Goal: Navigation & Orientation: Find specific page/section

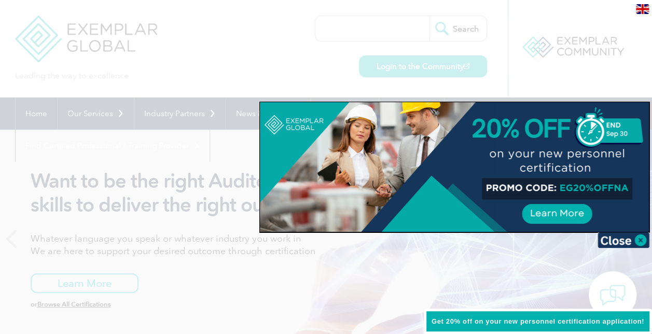
scroll to position [292, 0]
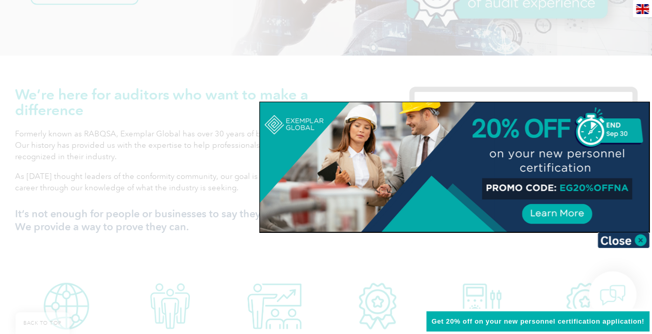
click at [562, 206] on div at bounding box center [454, 167] width 389 height 130
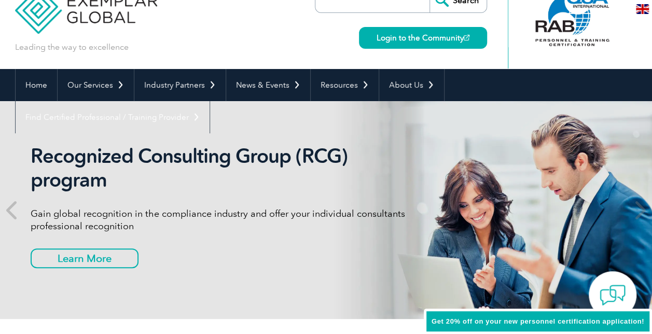
scroll to position [0, 0]
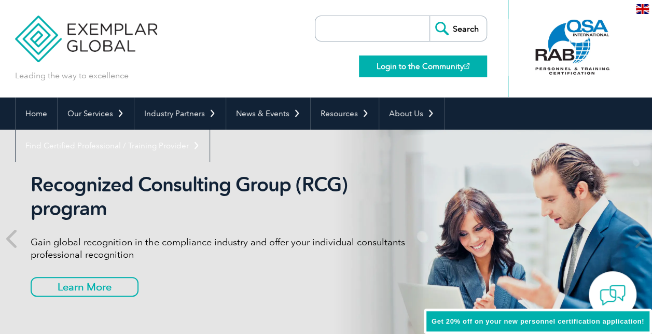
click at [427, 73] on link "Login to the Community" at bounding box center [423, 66] width 128 height 22
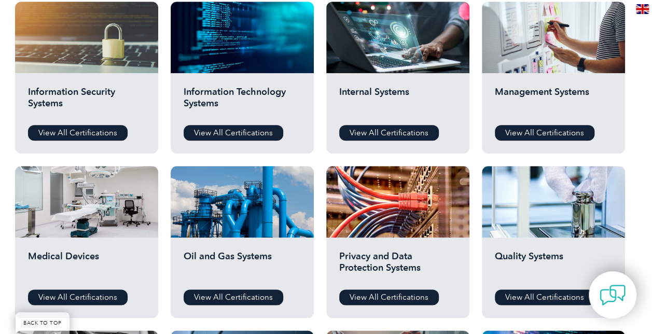
scroll to position [584, 0]
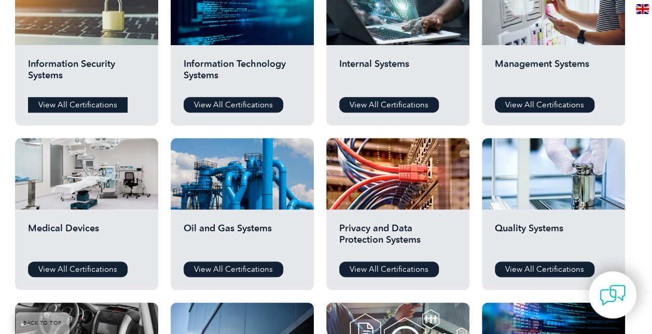
click at [86, 103] on link "View All Certifications" at bounding box center [78, 105] width 100 height 16
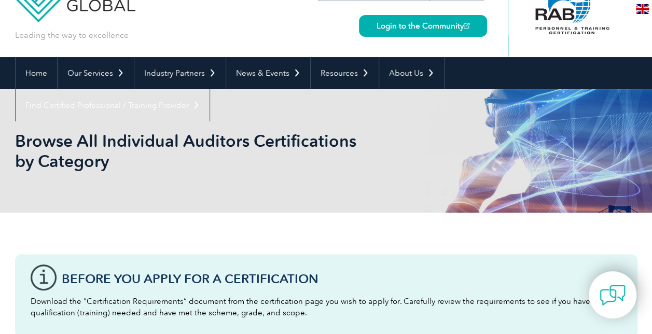
scroll to position [0, 0]
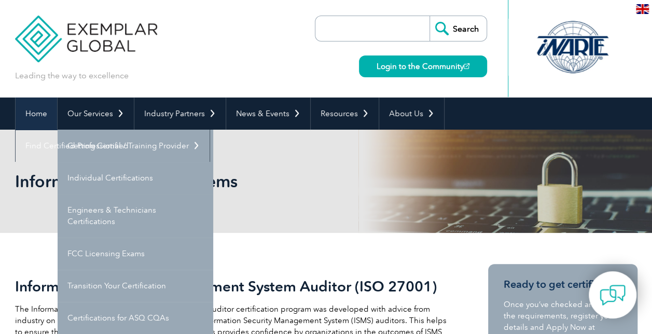
click at [32, 110] on link "Home" at bounding box center [36, 113] width 41 height 32
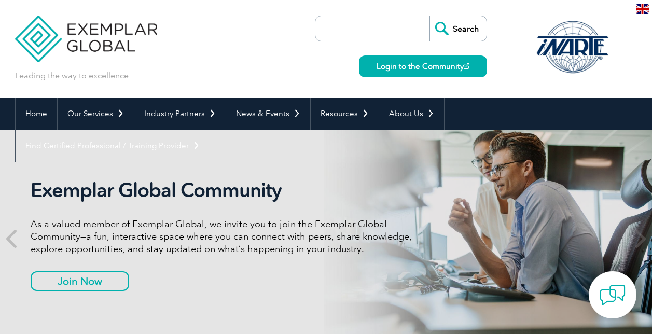
scroll to position [13, 0]
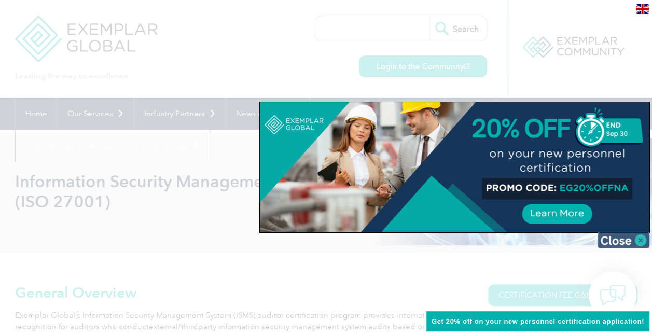
click at [613, 239] on img at bounding box center [623, 240] width 52 height 16
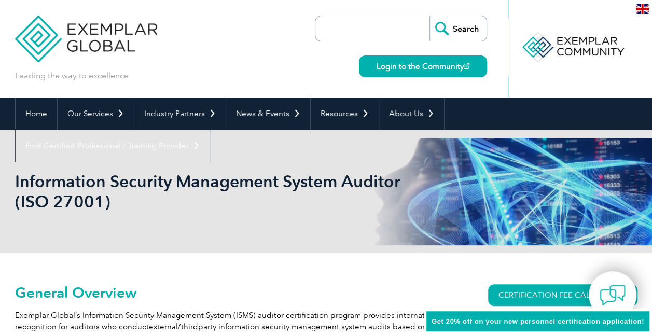
click at [639, 14] on div "en" at bounding box center [642, 8] width 19 height 17
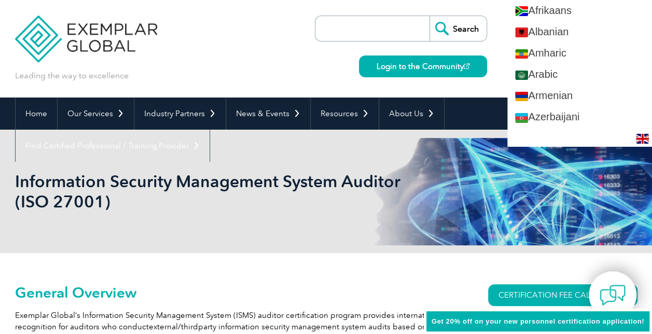
click at [443, 87] on div "Search Login to the Community" at bounding box center [401, 48] width 172 height 97
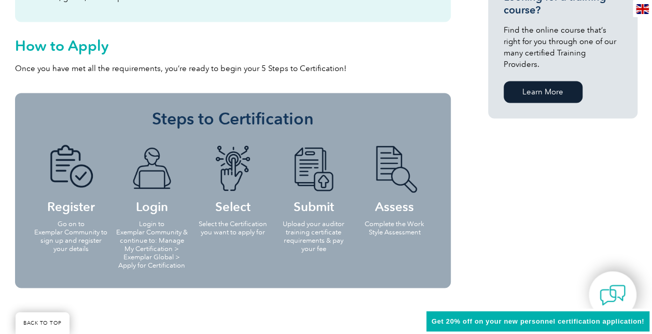
scroll to position [814, 0]
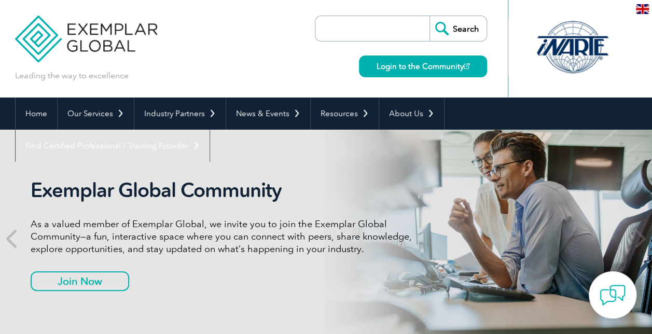
click at [117, 95] on div "Leading the way to excellence Search Login to the Community ▼" at bounding box center [326, 48] width 622 height 97
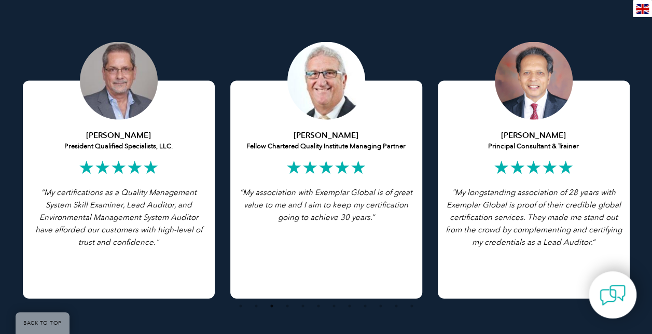
scroll to position [2045, 0]
